Goal: Transaction & Acquisition: Purchase product/service

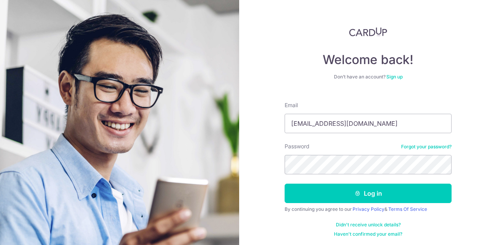
type input "[EMAIL_ADDRESS][DOMAIN_NAME]"
click at [285, 184] on button "Log in" at bounding box center [368, 193] width 167 height 19
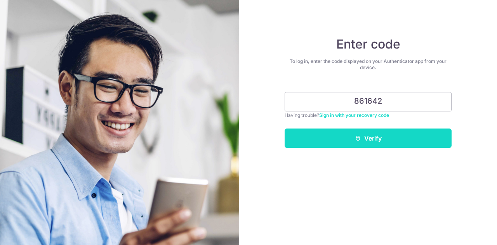
type input "861642"
click at [381, 139] on button "Verify" at bounding box center [368, 137] width 167 height 19
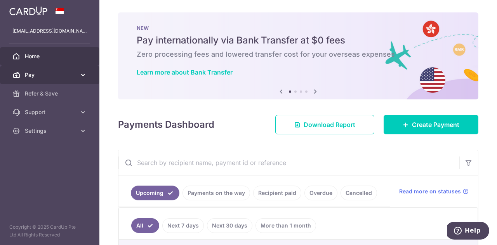
click at [34, 73] on span "Pay" at bounding box center [50, 75] width 51 height 8
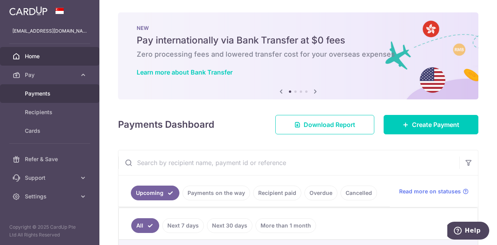
click at [39, 92] on span "Payments" at bounding box center [50, 94] width 51 height 8
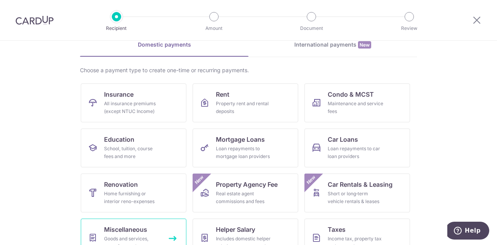
scroll to position [78, 0]
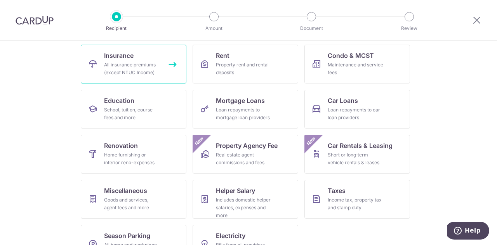
click at [146, 70] on div "All insurance premiums (except NTUC Income)" at bounding box center [132, 69] width 56 height 16
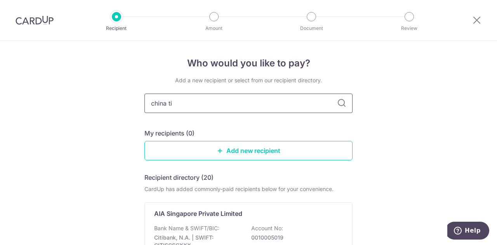
type input "china t"
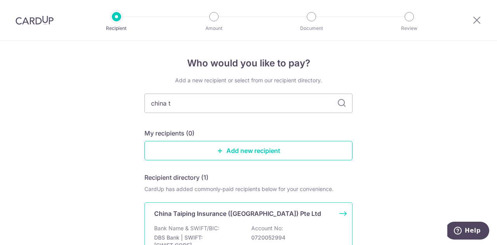
click at [220, 228] on div "Bank Name & SWIFT/BIC: DBS Bank | SWIFT: DBSSSGSGXXX Account No: 0720052994" at bounding box center [248, 238] width 189 height 29
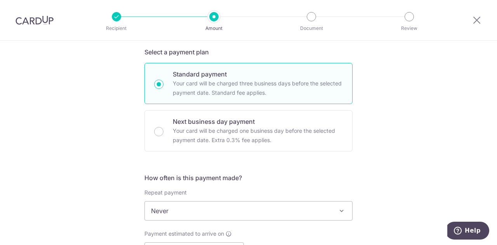
scroll to position [194, 0]
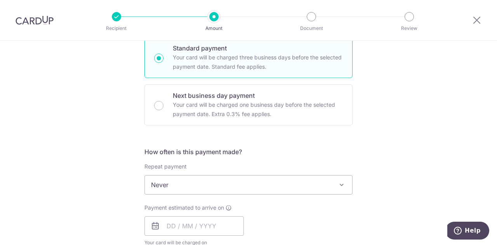
click at [171, 182] on span "Never" at bounding box center [248, 184] width 207 height 19
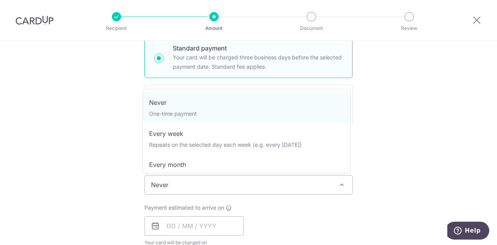
click at [59, 123] on div "Tell us more about your payment Enter payment amount SGD Select Card Select opt…" at bounding box center [248, 198] width 497 height 702
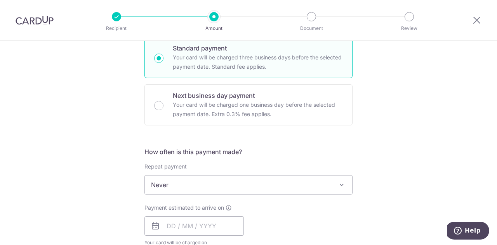
scroll to position [272, 0]
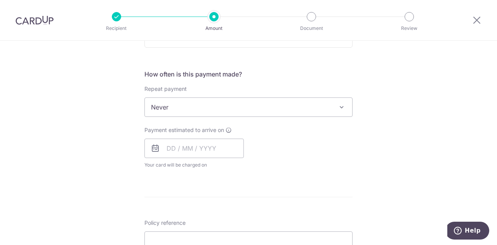
click at [194, 136] on div "Payment estimated to arrive on Your card will be charged on for the first payme…" at bounding box center [193, 147] width 99 height 43
click at [195, 150] on input "text" at bounding box center [193, 148] width 99 height 19
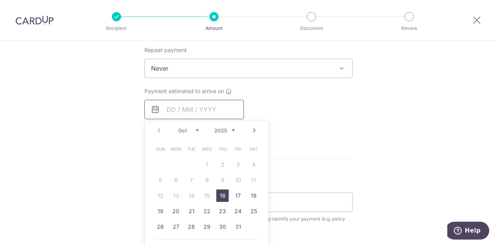
scroll to position [349, 0]
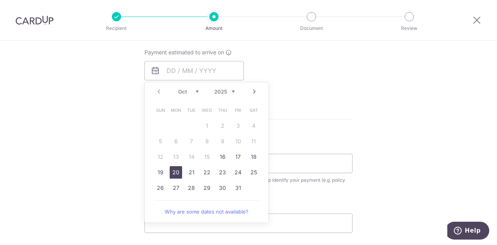
drag, startPoint x: 170, startPoint y: 175, endPoint x: 103, endPoint y: 136, distance: 76.7
click at [170, 175] on link "20" at bounding box center [176, 172] width 12 height 12
type input "20/10/2025"
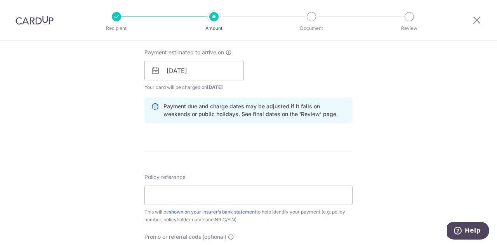
click at [103, 136] on div "Tell us more about your payment Enter payment amount SGD Select Card Select opt…" at bounding box center [248, 58] width 497 height 734
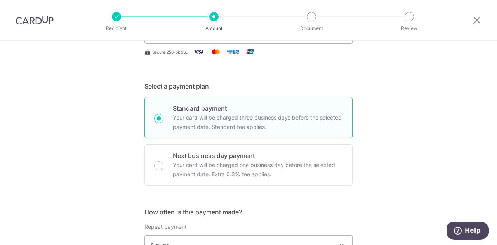
scroll to position [272, 0]
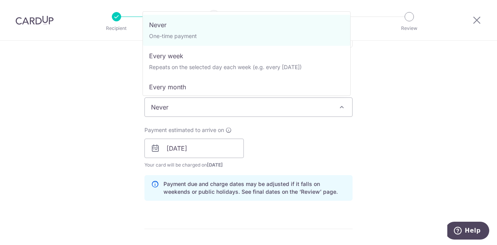
click at [191, 104] on span "Never" at bounding box center [248, 107] width 207 height 19
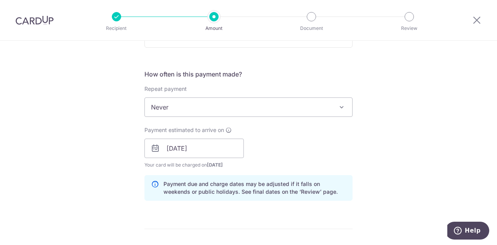
click at [77, 114] on div "Tell us more about your payment Enter payment amount SGD Select Card Select opt…" at bounding box center [248, 136] width 497 height 734
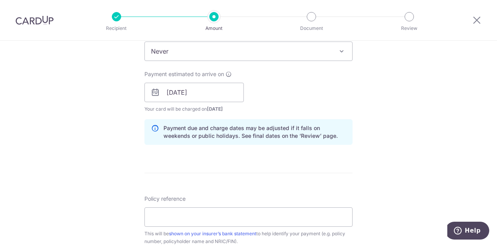
scroll to position [466, 0]
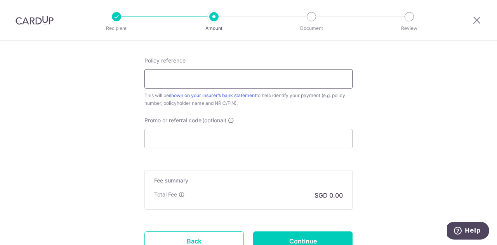
click at [182, 78] on input "Policy reference" at bounding box center [248, 78] width 208 height 19
paste input "0000502256"
type input "0000502256"
click at [232, 137] on input "Promo or referral code (optional)" at bounding box center [248, 138] width 208 height 19
paste input "OFF225"
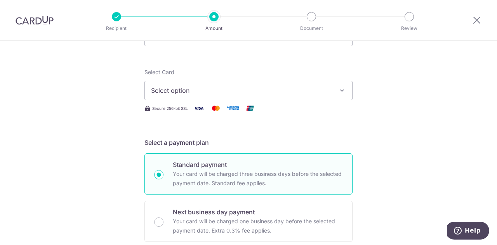
scroll to position [0, 0]
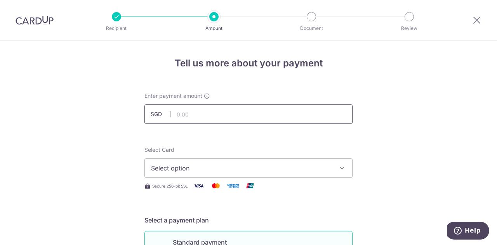
type input "OFF225"
click at [206, 119] on input "text" at bounding box center [248, 113] width 208 height 19
click at [194, 119] on input "text" at bounding box center [248, 113] width 208 height 19
paste input "3,779.22"
type input "3,779.22"
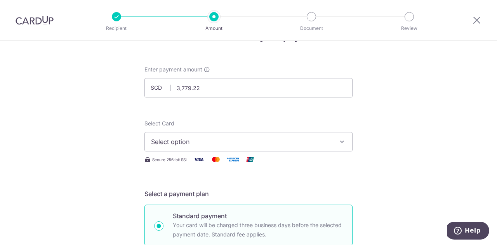
scroll to position [78, 0]
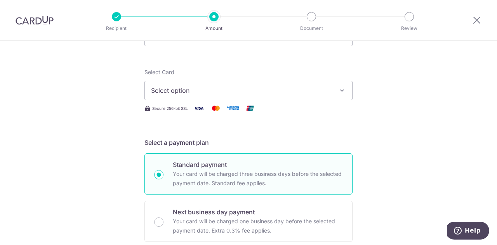
click at [227, 90] on span "Select option" at bounding box center [241, 90] width 181 height 9
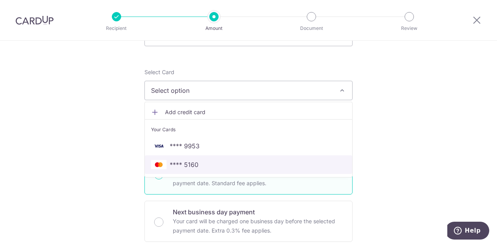
drag, startPoint x: 196, startPoint y: 163, endPoint x: 93, endPoint y: 143, distance: 104.7
click at [196, 163] on span "**** 5160" at bounding box center [248, 164] width 195 height 9
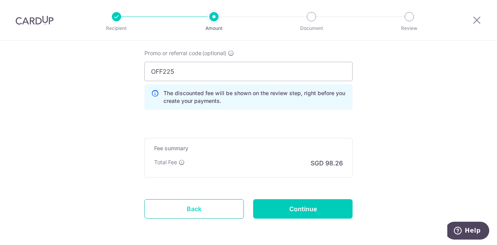
scroll to position [565, 0]
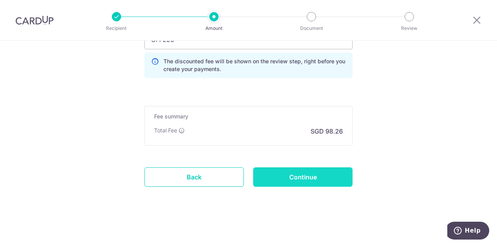
click at [316, 175] on input "Continue" at bounding box center [302, 176] width 99 height 19
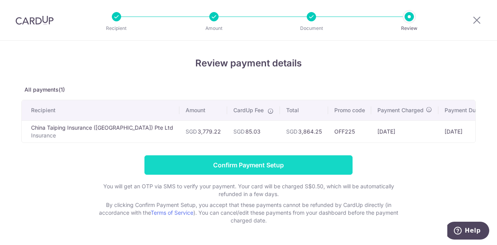
click at [213, 171] on input "Confirm Payment Setup" at bounding box center [248, 164] width 208 height 19
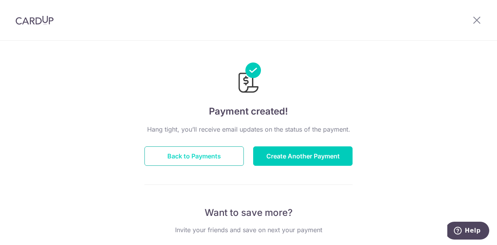
click at [221, 159] on button "Back to Payments" at bounding box center [193, 155] width 99 height 19
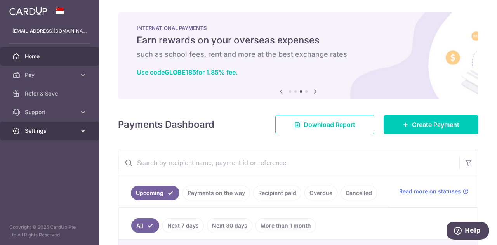
click at [53, 132] on span "Settings" at bounding box center [50, 131] width 51 height 8
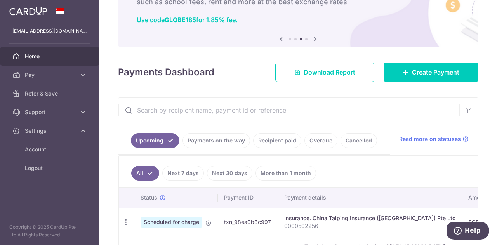
scroll to position [155, 0]
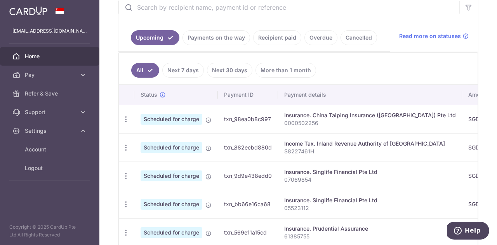
click at [300, 120] on p "0000502256" at bounding box center [370, 123] width 172 height 8
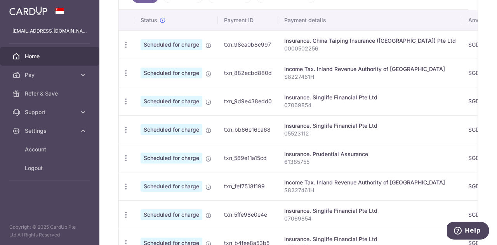
scroll to position [194, 0]
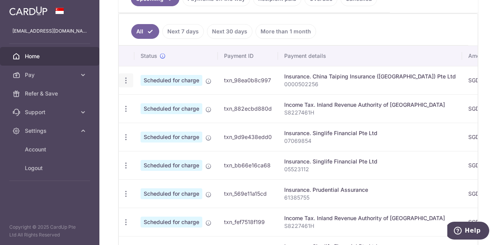
click at [121, 79] on div "Update payment Cancel payment" at bounding box center [126, 80] width 14 height 14
click at [127, 82] on icon "button" at bounding box center [126, 80] width 8 height 8
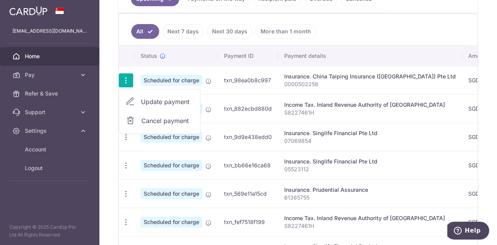
click at [343, 83] on p "0000502256" at bounding box center [370, 84] width 172 height 8
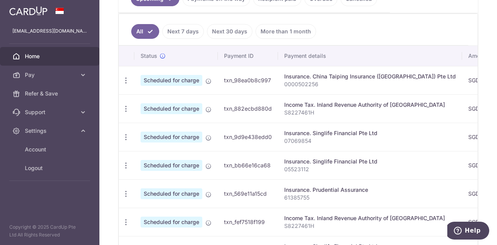
click at [409, 81] on p "0000502256" at bounding box center [370, 84] width 172 height 8
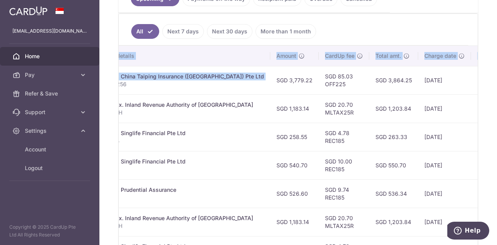
scroll to position [0, 259]
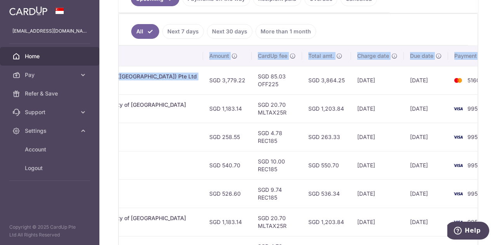
drag, startPoint x: 318, startPoint y: 81, endPoint x: 510, endPoint y: 79, distance: 192.5
click at [496, 79] on html "ims992003@yahoo.com.sg Home Pay Payments Recipients Cards Refer & Save Support …" at bounding box center [248, 122] width 497 height 245
click at [302, 83] on td "SGD 3,864.25" at bounding box center [326, 80] width 49 height 28
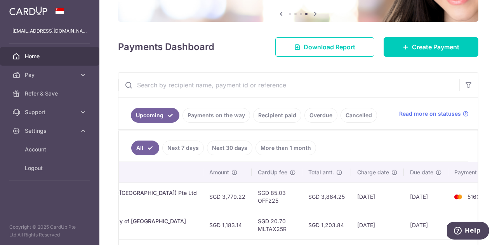
scroll to position [0, 0]
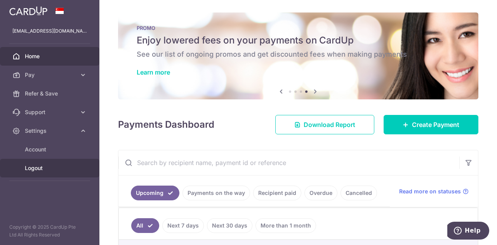
drag, startPoint x: 28, startPoint y: 167, endPoint x: 31, endPoint y: 159, distance: 8.5
click at [28, 167] on span "Logout" at bounding box center [50, 168] width 51 height 8
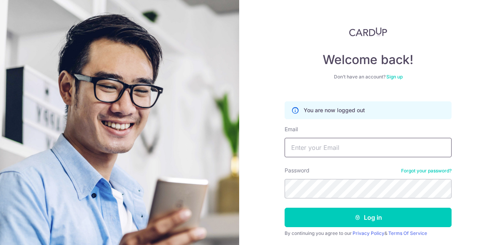
click at [352, 151] on input "Email" at bounding box center [368, 147] width 167 height 19
type input "[EMAIL_ADDRESS][DOMAIN_NAME]"
click at [285, 208] on button "Log in" at bounding box center [368, 217] width 167 height 19
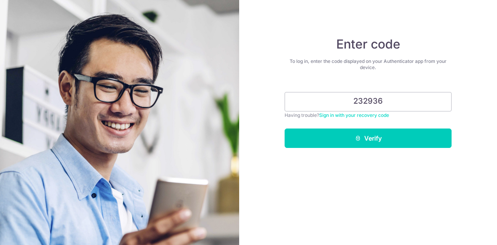
type input "232936"
click at [285, 128] on button "Verify" at bounding box center [368, 137] width 167 height 19
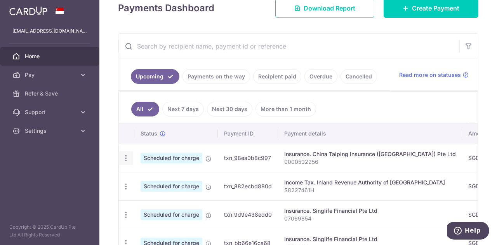
click at [123, 157] on icon "button" at bounding box center [126, 158] width 8 height 8
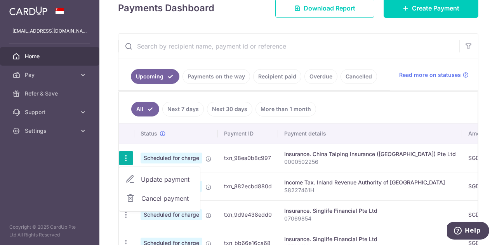
click at [141, 179] on span "Update payment" at bounding box center [167, 179] width 53 height 9
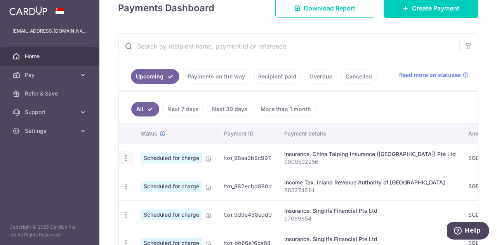
radio input "true"
type input "3,779.22"
type input "20/10/2025"
type input "0000502256"
type input "OFF225"
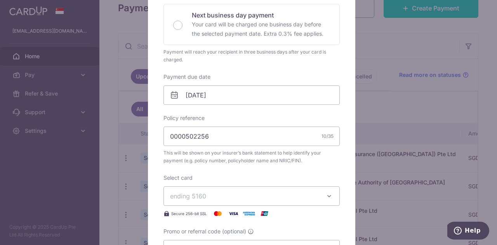
scroll to position [194, 0]
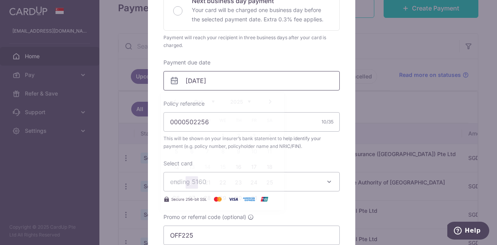
click at [252, 82] on input "20/10/2025" at bounding box center [251, 80] width 176 height 19
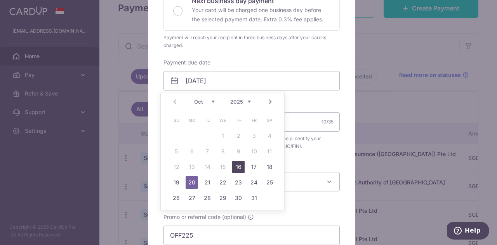
click at [241, 168] on link "16" at bounding box center [238, 167] width 12 height 12
type input "[DATE]"
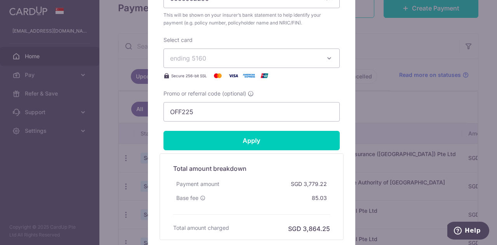
scroll to position [349, 0]
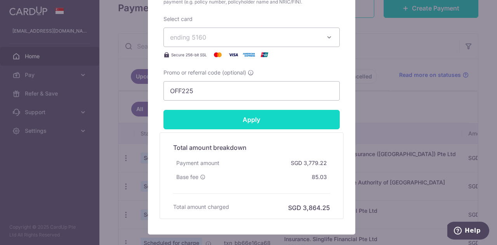
click at [252, 121] on input "Apply" at bounding box center [251, 119] width 176 height 19
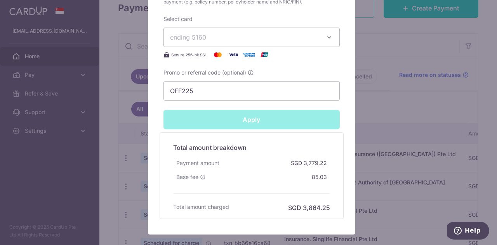
type input "Successfully Applied"
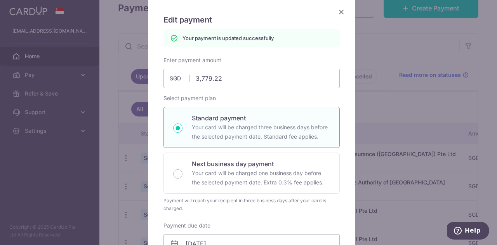
scroll to position [0, 0]
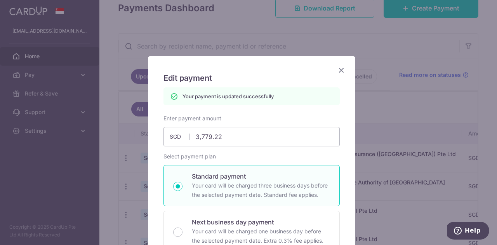
click at [337, 70] on icon "Close" at bounding box center [341, 70] width 9 height 10
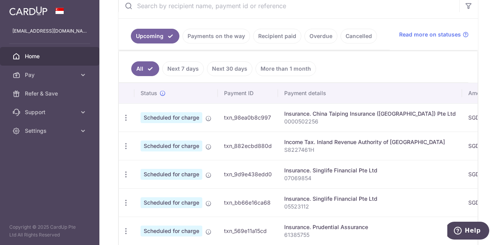
scroll to position [233, 0]
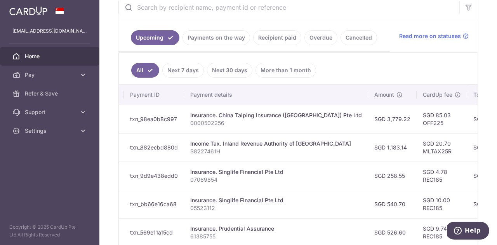
scroll to position [0, 259]
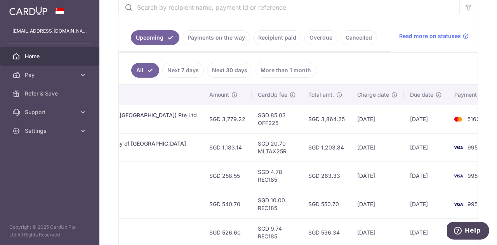
drag, startPoint x: 274, startPoint y: 118, endPoint x: 449, endPoint y: 114, distance: 175.1
click at [449, 114] on tr "Update payment Cancel payment Scheduled for charge txn_98ea0b8c997 Insurance. C…" at bounding box center [183, 119] width 647 height 28
click at [351, 124] on td "[DATE]" at bounding box center [377, 119] width 53 height 28
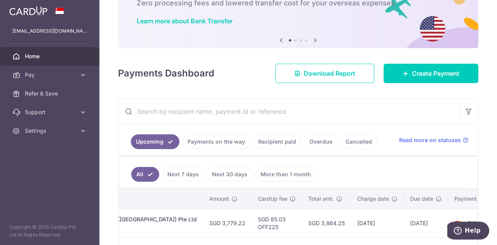
scroll to position [0, 0]
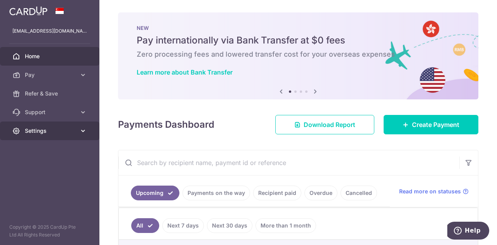
click at [45, 130] on span "Settings" at bounding box center [50, 131] width 51 height 8
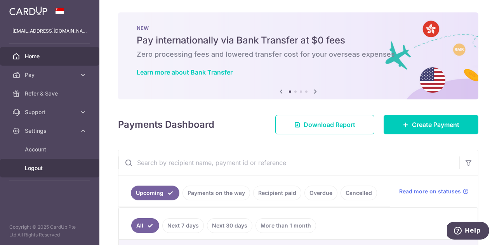
click at [42, 170] on span "Logout" at bounding box center [50, 168] width 51 height 8
